Goal: Check status: Check status

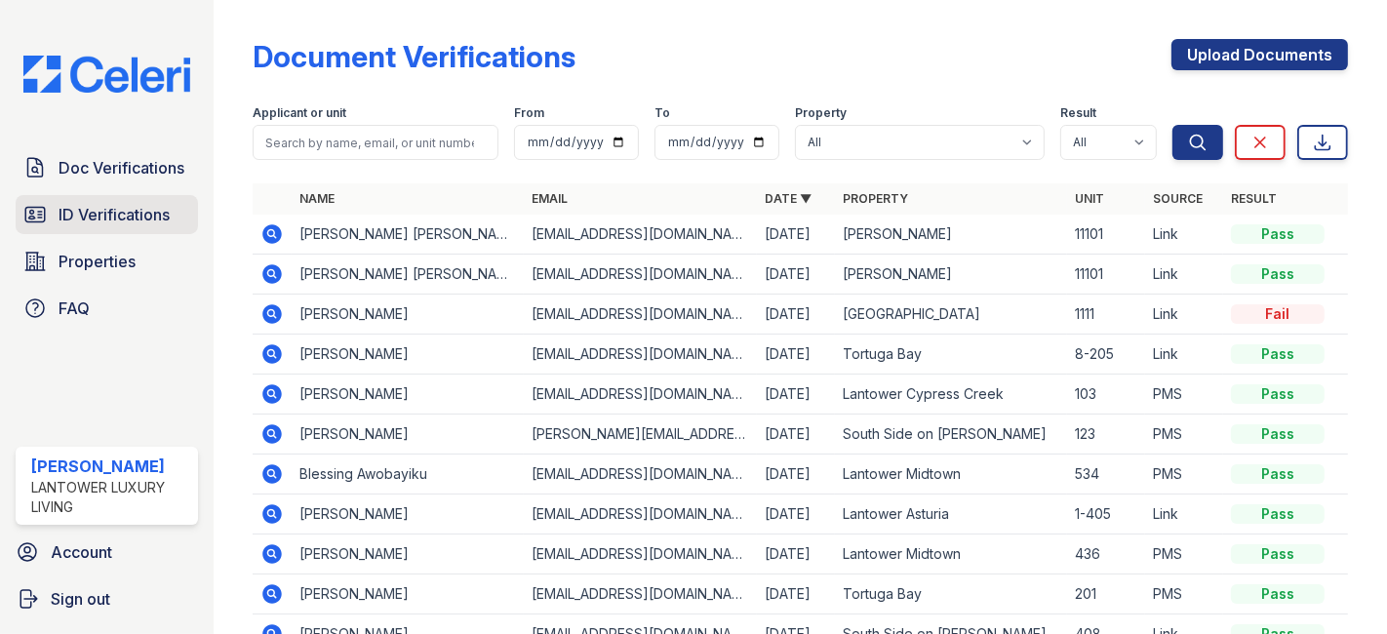
drag, startPoint x: 0, startPoint y: 0, endPoint x: 83, endPoint y: 208, distance: 223.7
click at [83, 208] on span "ID Verifications" at bounding box center [114, 214] width 111 height 23
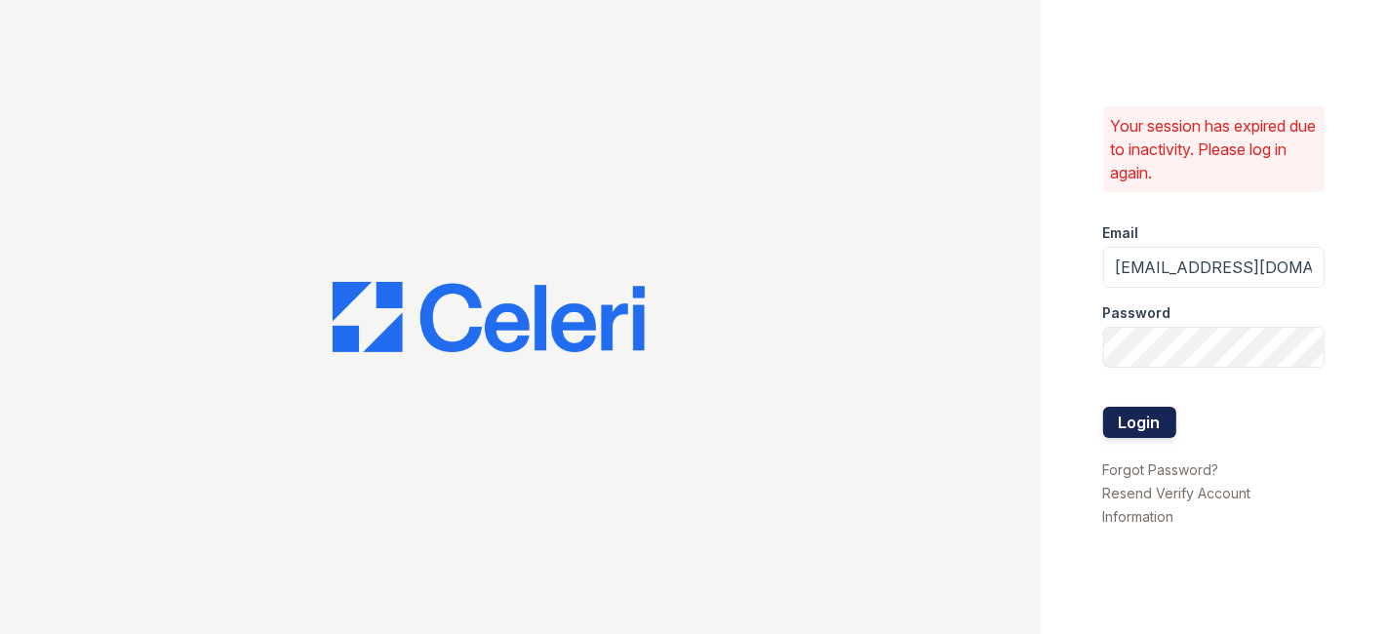
click at [1120, 425] on button "Login" at bounding box center [1139, 422] width 73 height 31
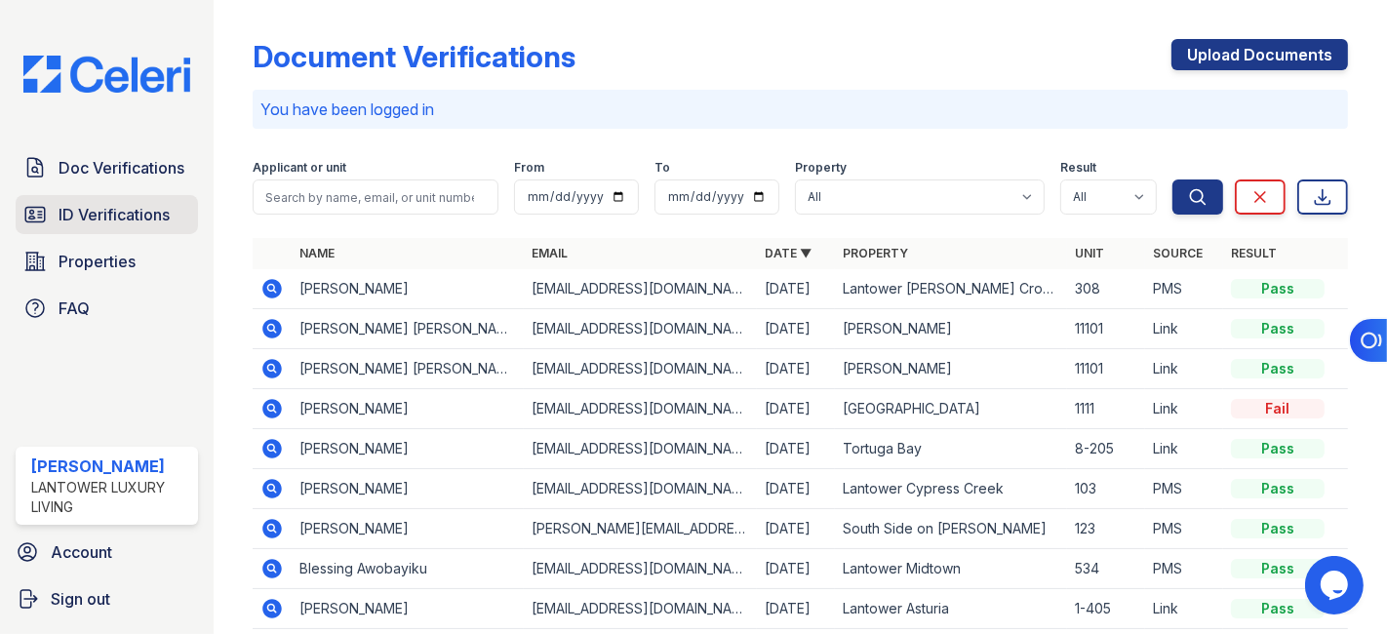
click at [116, 216] on span "ID Verifications" at bounding box center [114, 214] width 111 height 23
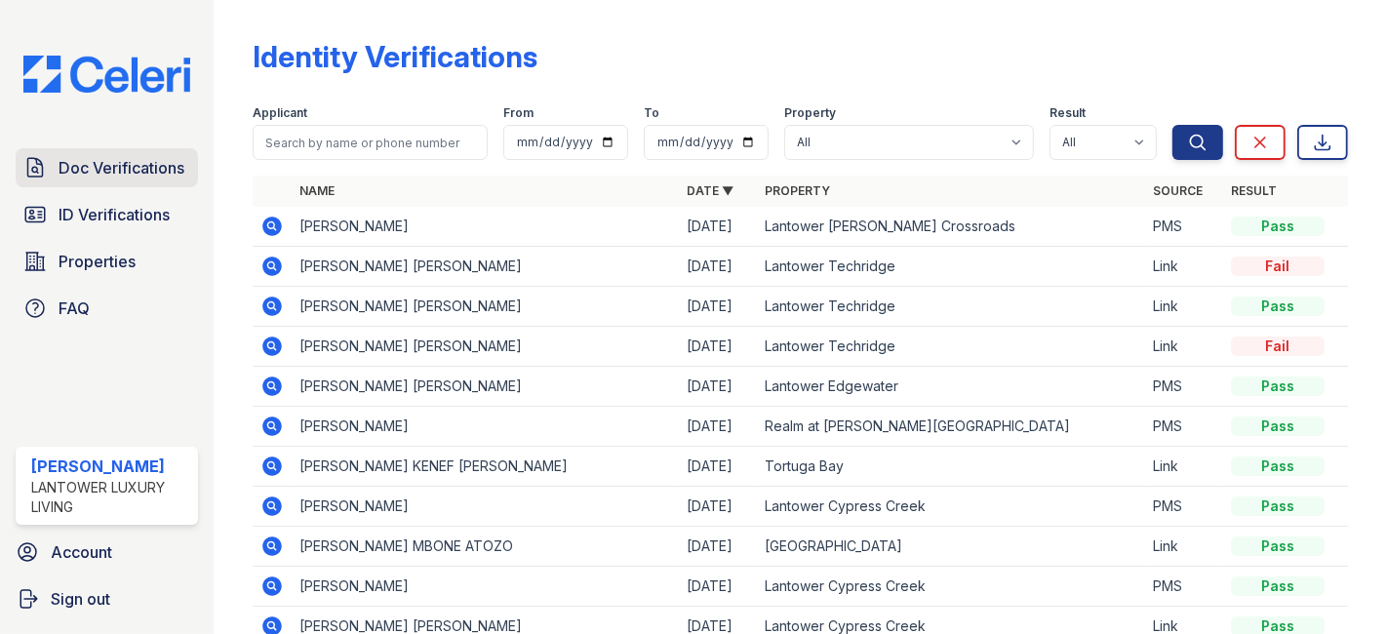
click at [116, 174] on span "Doc Verifications" at bounding box center [122, 167] width 126 height 23
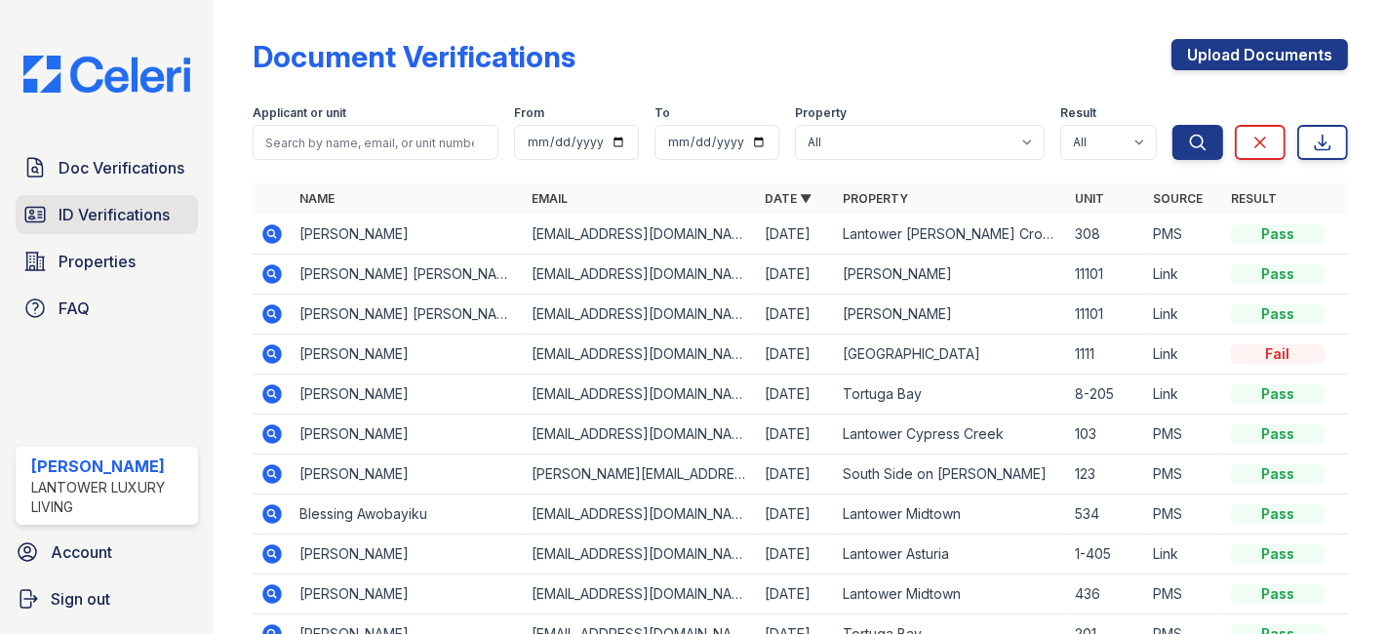
click at [116, 213] on span "ID Verifications" at bounding box center [114, 214] width 111 height 23
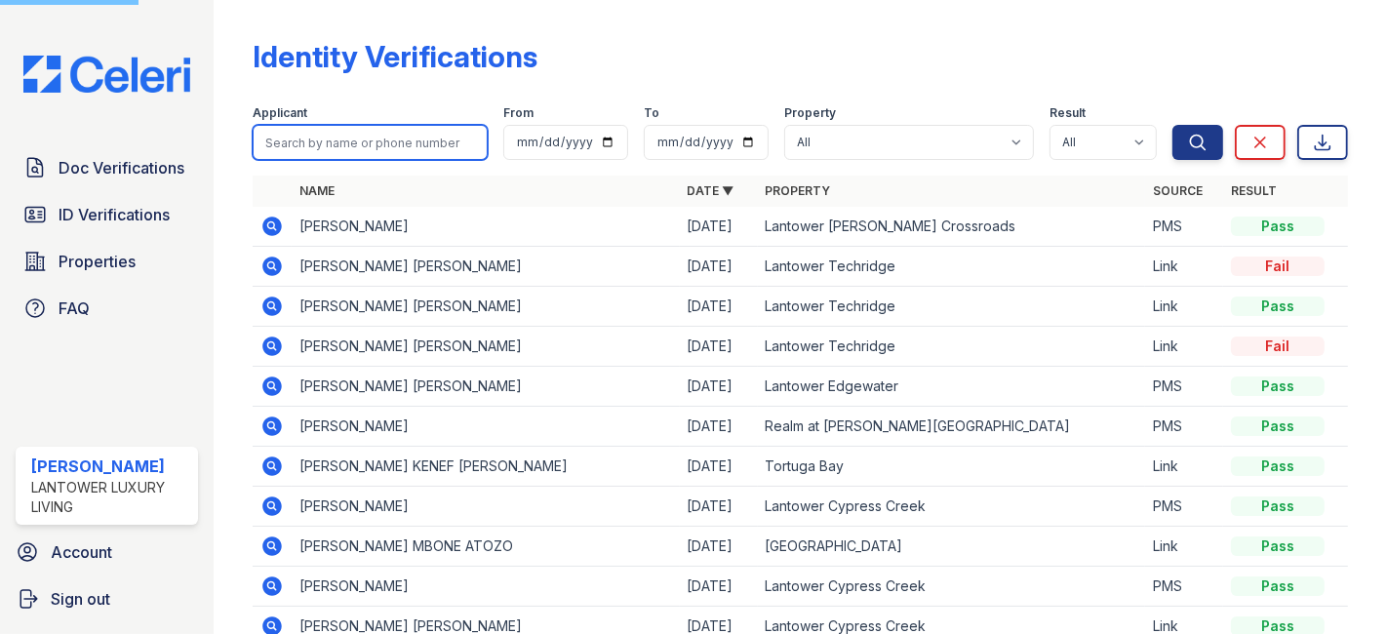
click at [306, 142] on input "search" at bounding box center [370, 142] width 235 height 35
type input "[EMAIL_ADDRESS][DOMAIN_NAME]"
click at [1172, 125] on button "Search" at bounding box center [1197, 142] width 51 height 35
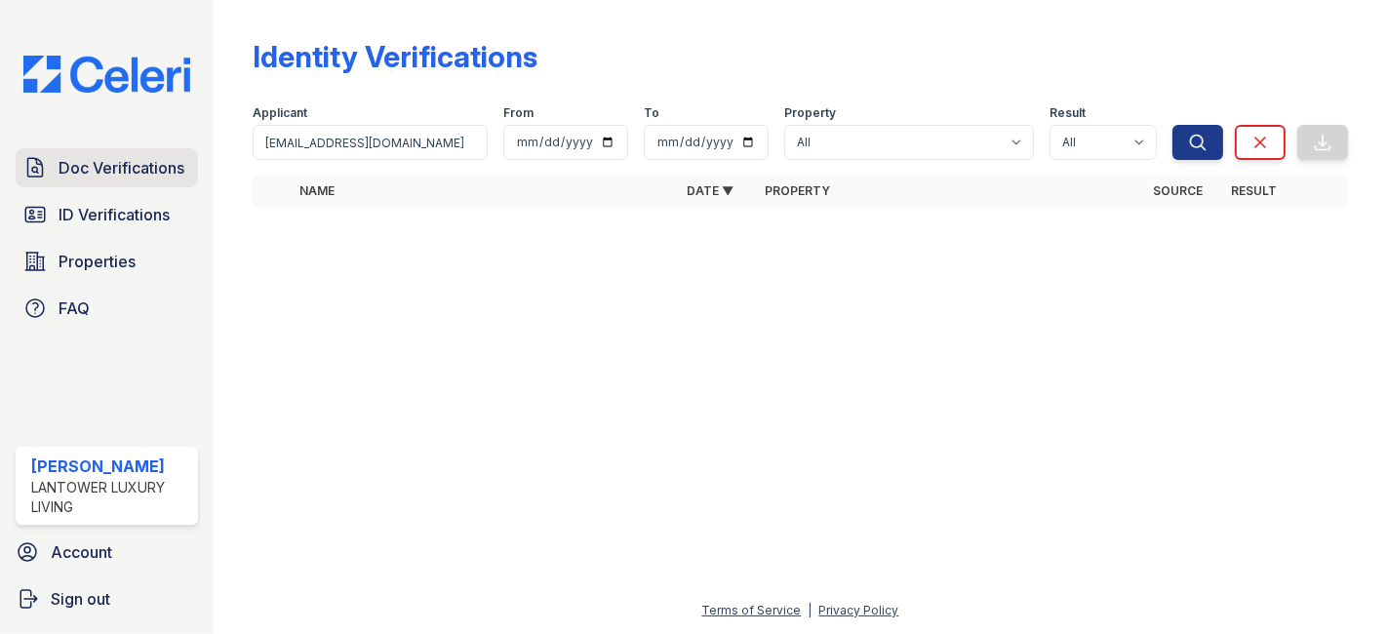
click at [121, 170] on span "Doc Verifications" at bounding box center [122, 167] width 126 height 23
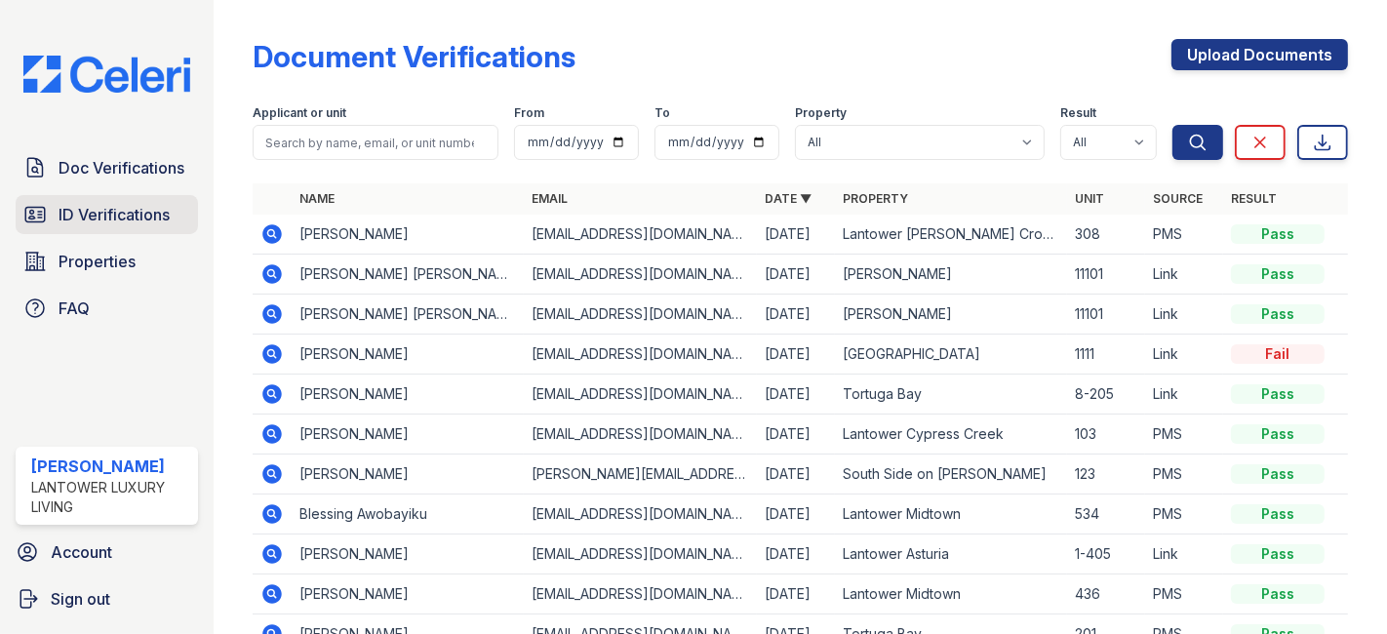
click at [92, 213] on span "ID Verifications" at bounding box center [114, 214] width 111 height 23
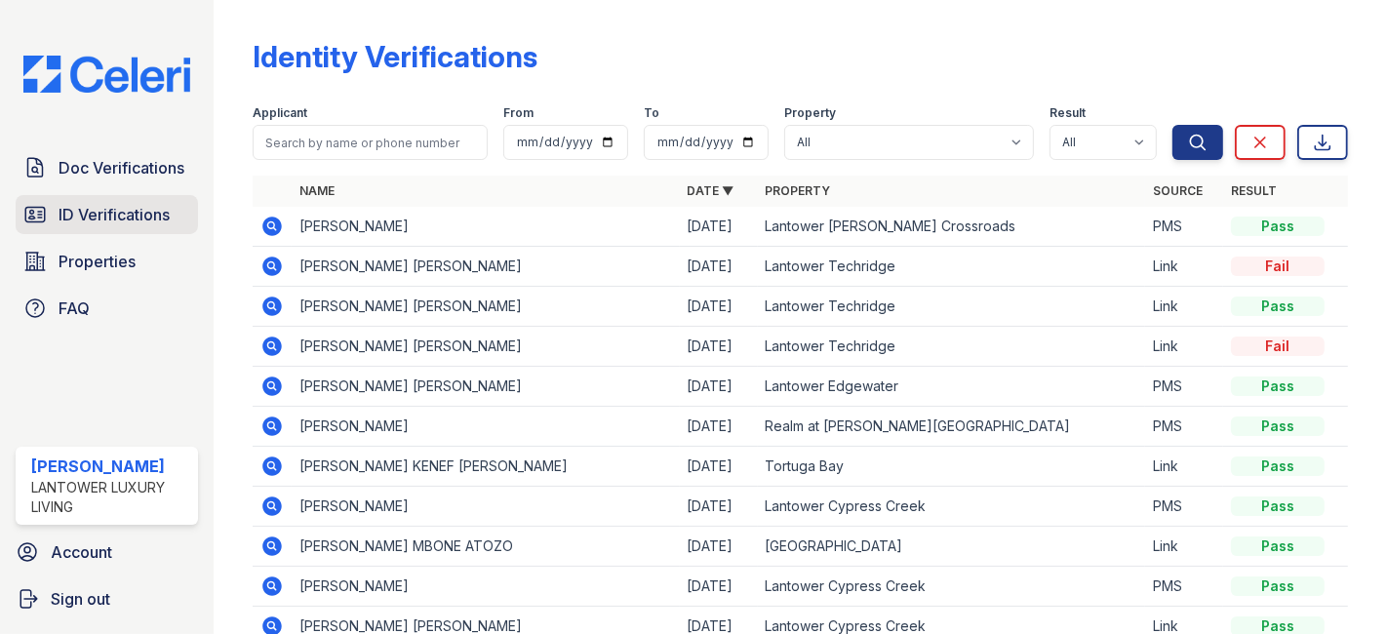
click at [139, 218] on span "ID Verifications" at bounding box center [114, 214] width 111 height 23
click at [108, 216] on span "ID Verifications" at bounding box center [114, 214] width 111 height 23
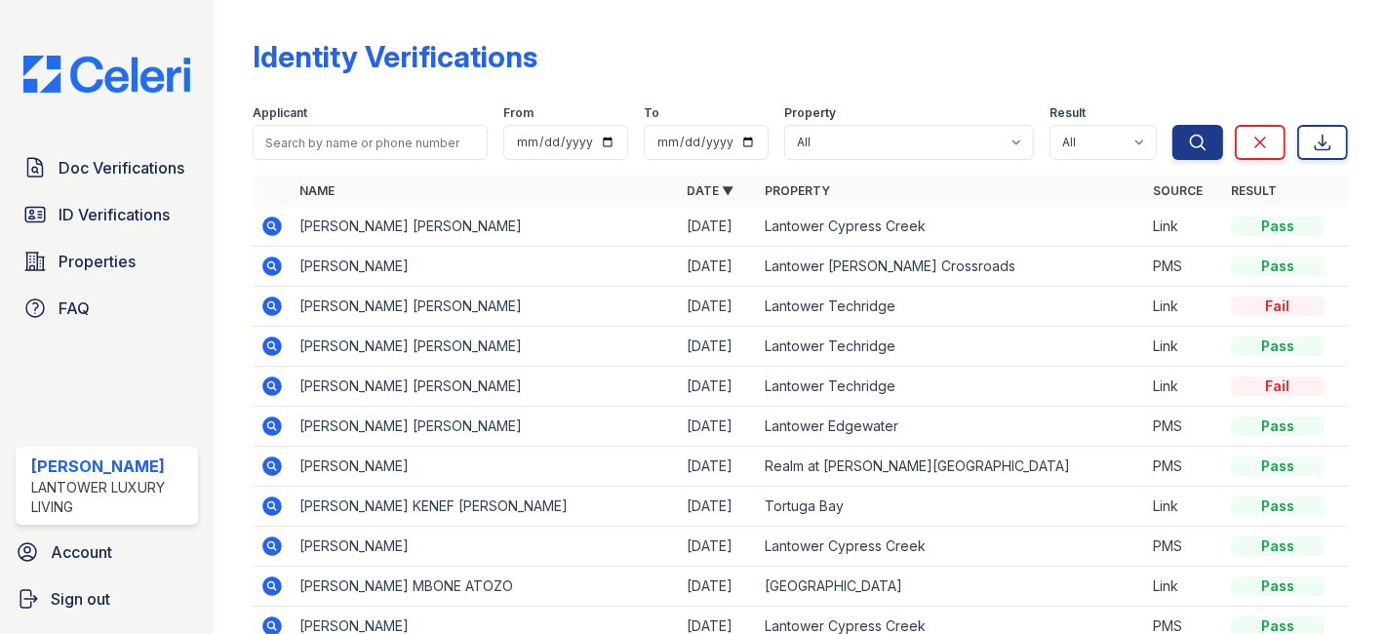
click at [270, 223] on icon at bounding box center [270, 224] width 5 height 5
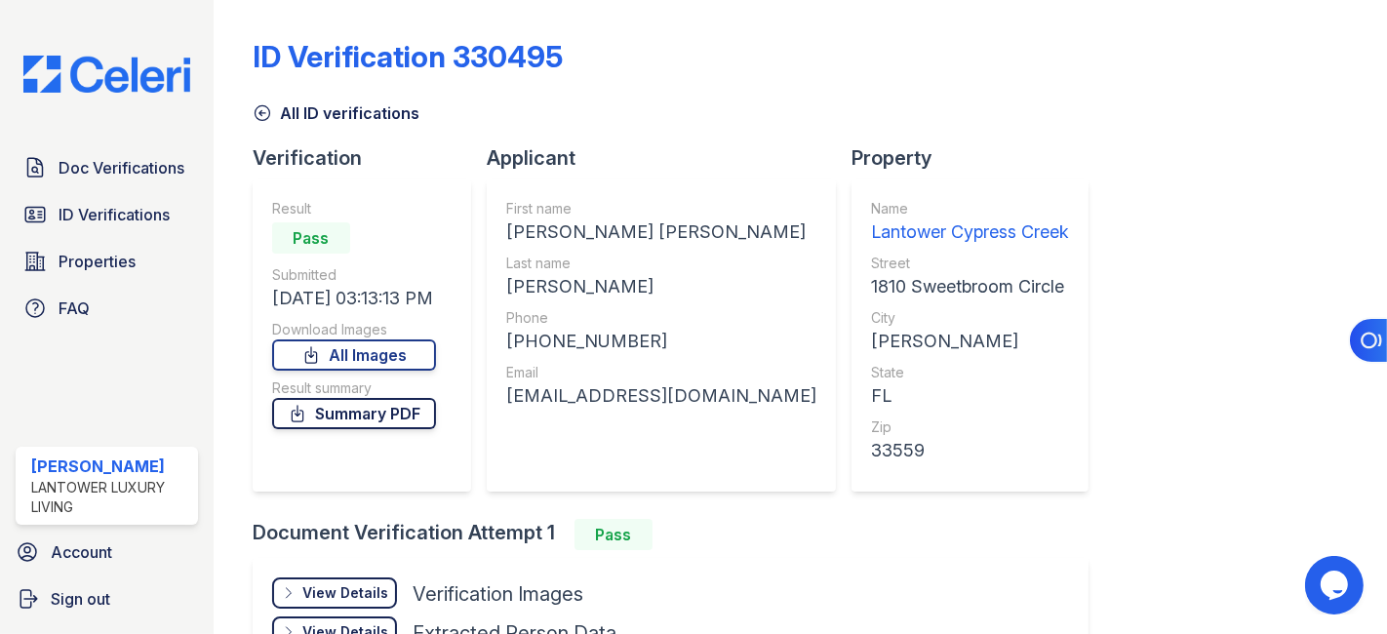
click at [351, 417] on link "Summary PDF" at bounding box center [354, 413] width 164 height 31
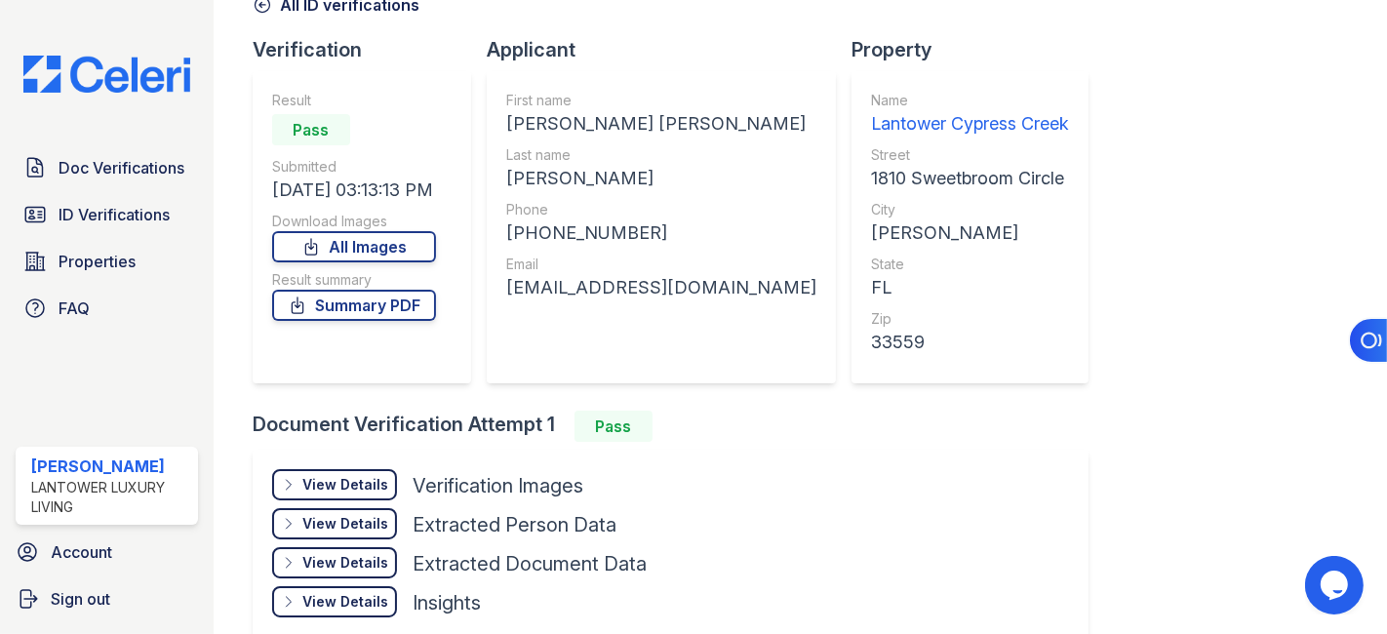
click at [344, 484] on div "View Details" at bounding box center [345, 485] width 86 height 20
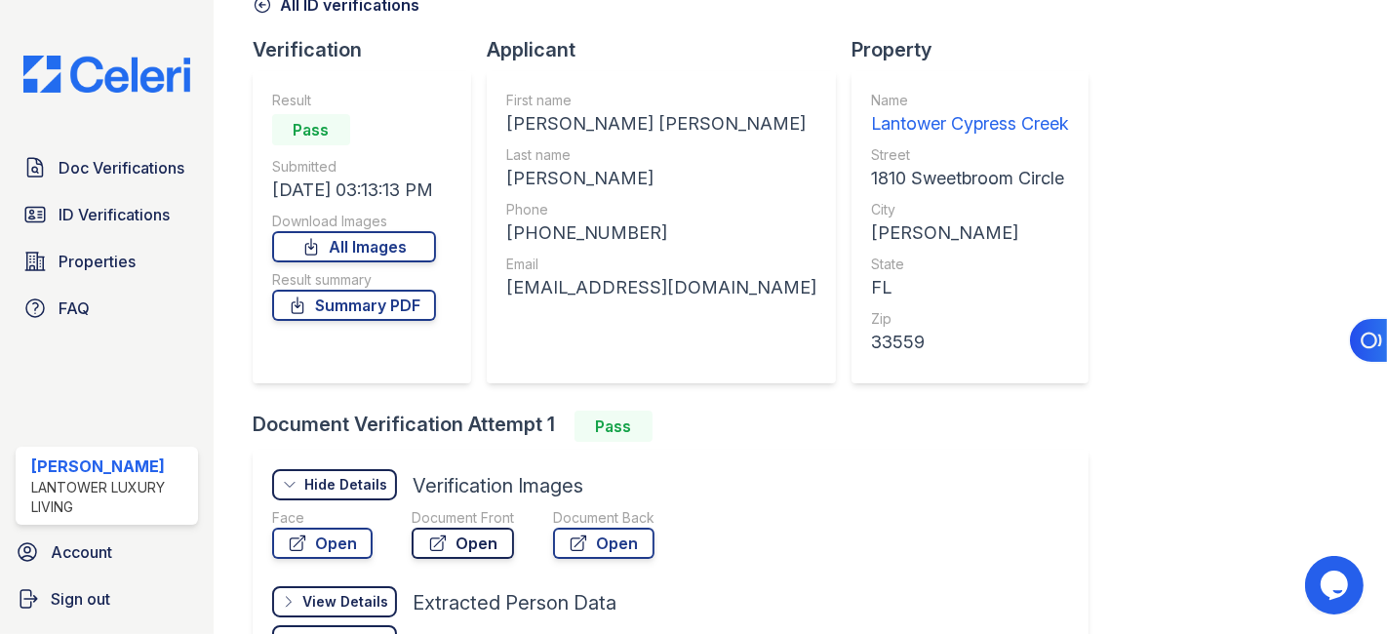
click at [473, 542] on link "Open" at bounding box center [463, 543] width 102 height 31
click at [143, 207] on span "ID Verifications" at bounding box center [114, 214] width 111 height 23
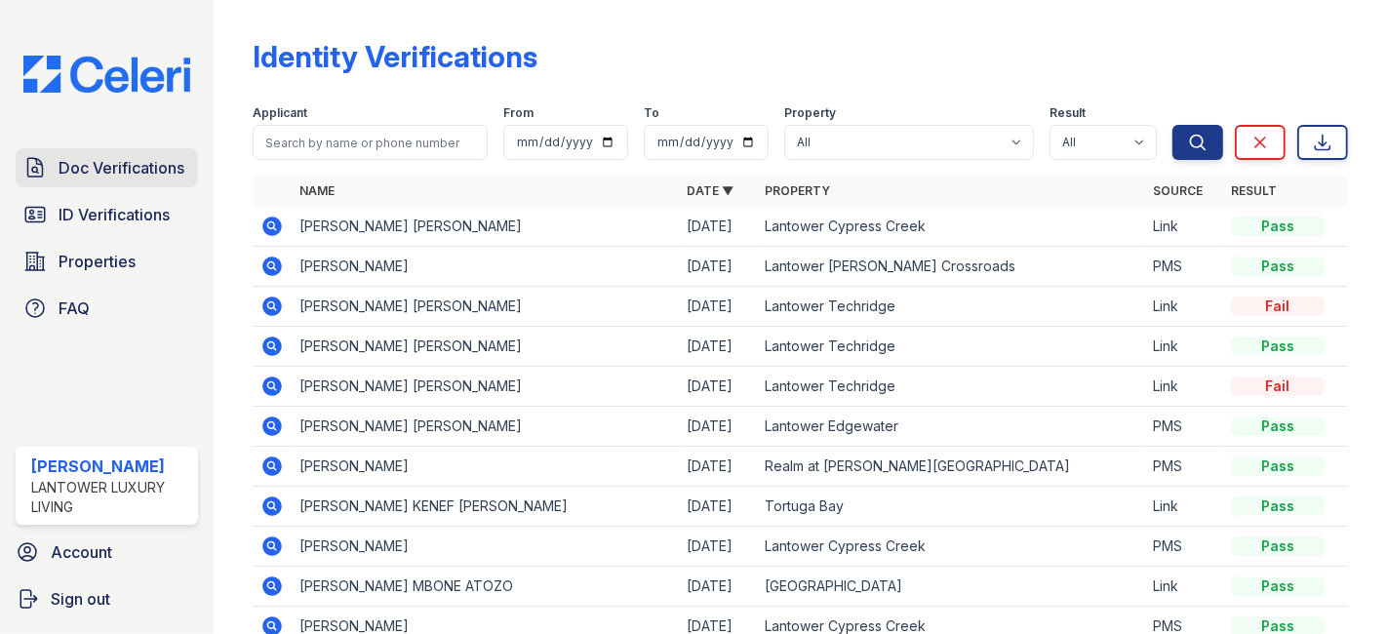
click at [85, 166] on span "Doc Verifications" at bounding box center [122, 167] width 126 height 23
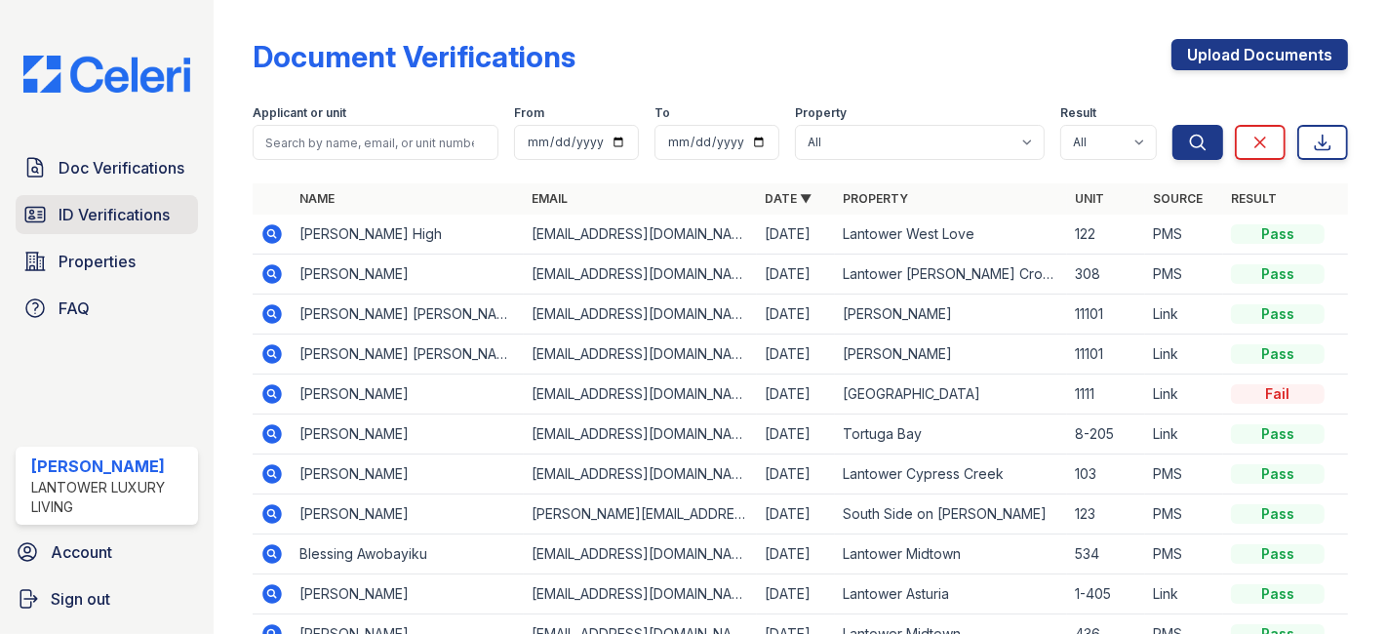
click at [125, 207] on span "ID Verifications" at bounding box center [114, 214] width 111 height 23
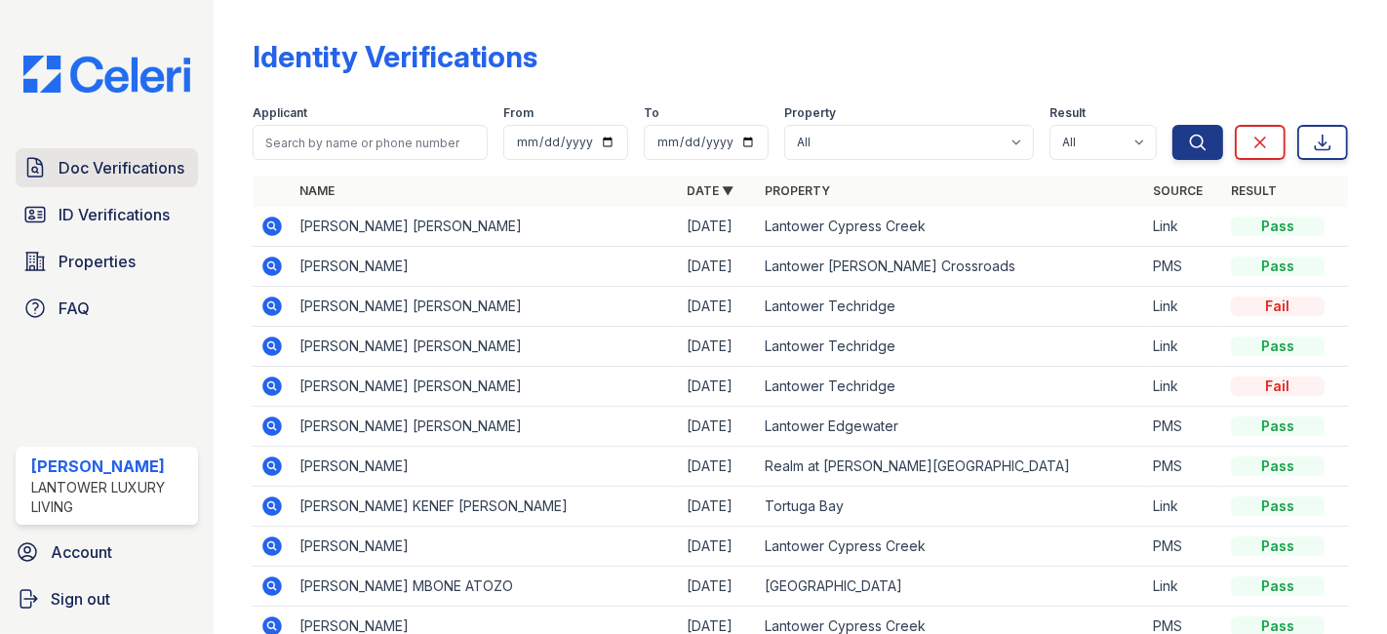
click at [108, 174] on span "Doc Verifications" at bounding box center [122, 167] width 126 height 23
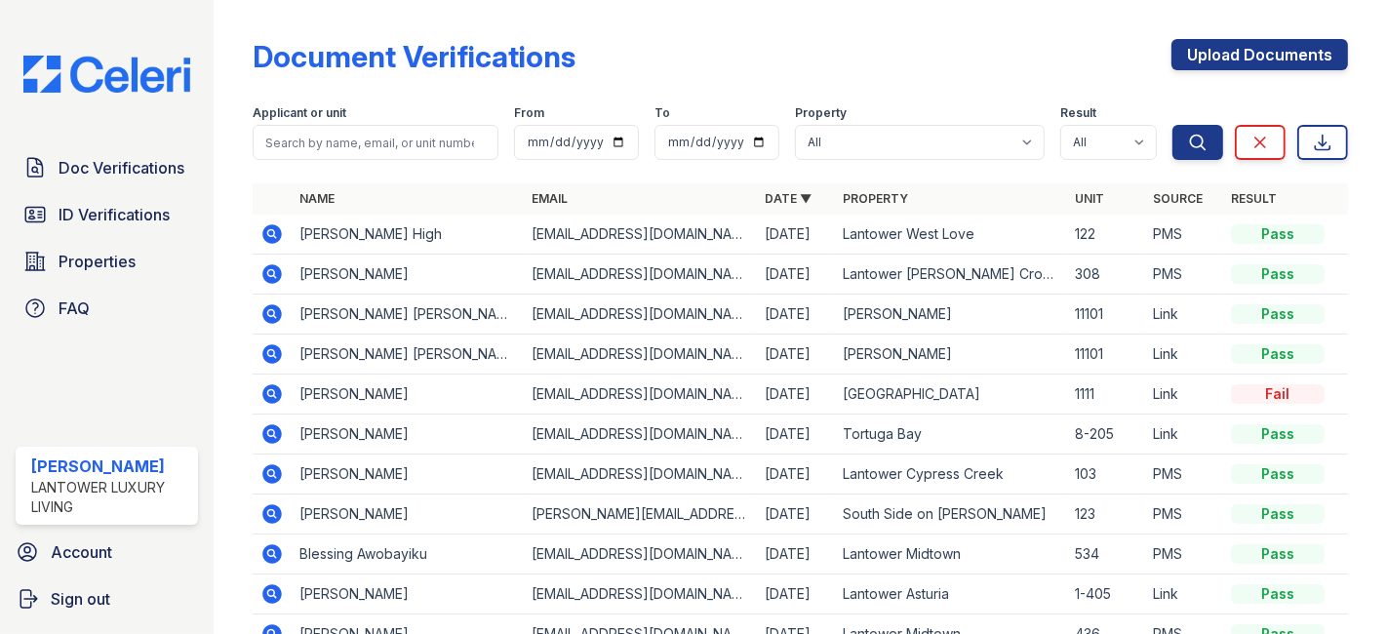
click at [102, 200] on link "ID Verifications" at bounding box center [107, 214] width 182 height 39
